Goal: Transaction & Acquisition: Subscribe to service/newsletter

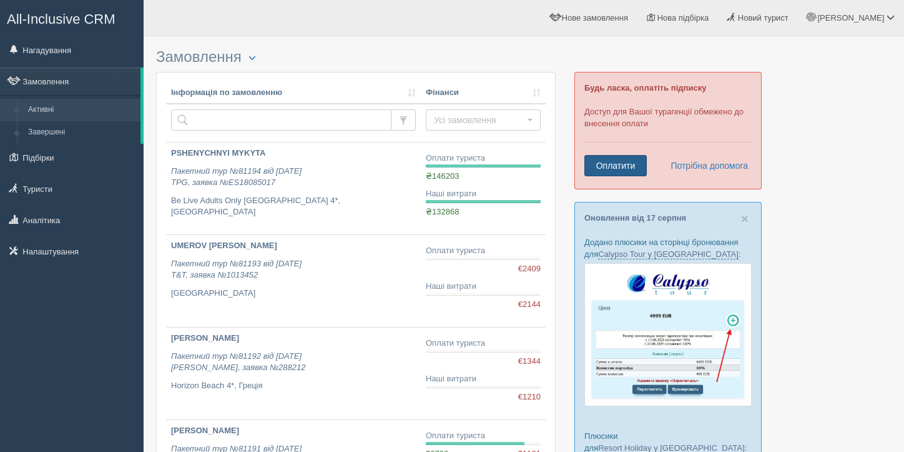
click at [623, 164] on link "Оплатити" at bounding box center [616, 165] width 62 height 21
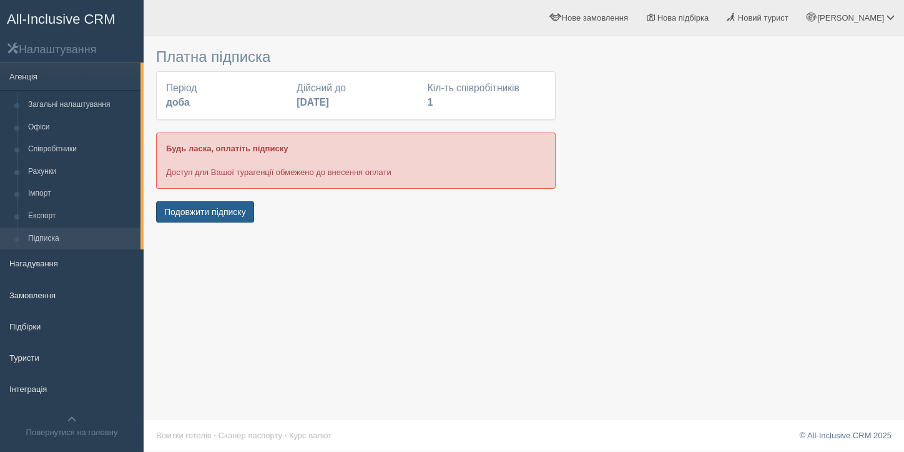
click at [197, 212] on button "Подовжити підписку" at bounding box center [205, 211] width 98 height 21
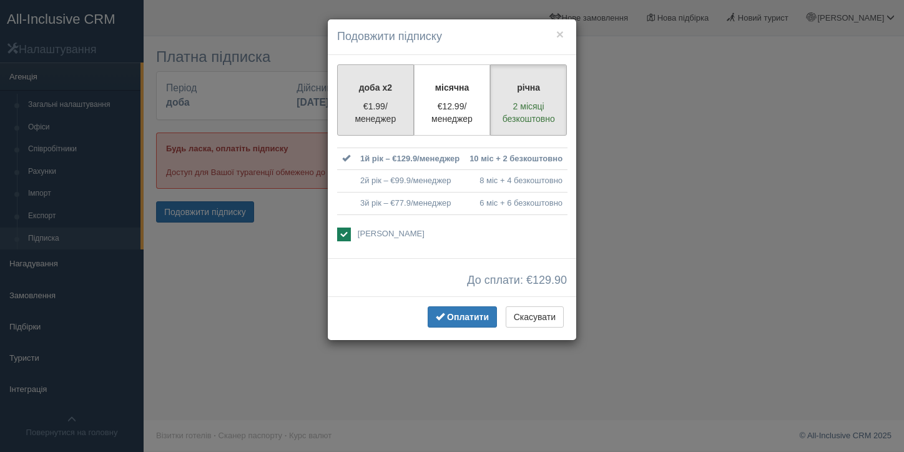
click at [378, 101] on p "€1.99/менеджер" at bounding box center [375, 112] width 61 height 25
radio input "true"
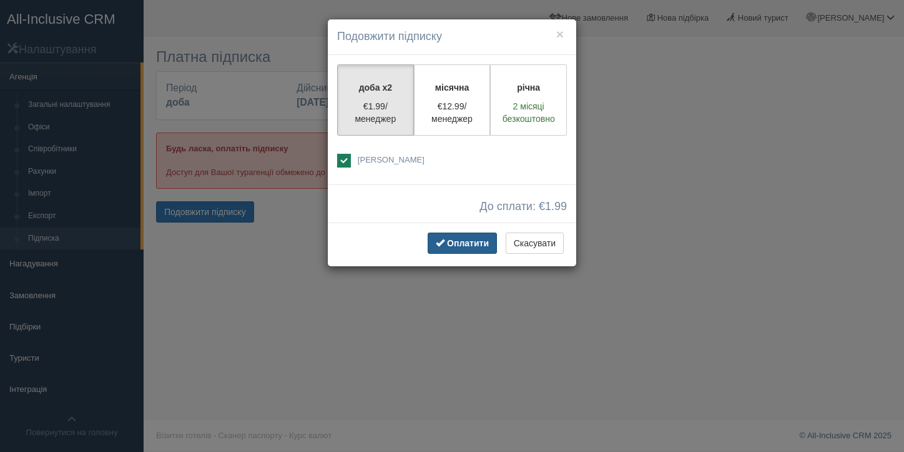
click at [460, 241] on span "Оплатити" at bounding box center [468, 243] width 42 height 10
